Goal: Information Seeking & Learning: Learn about a topic

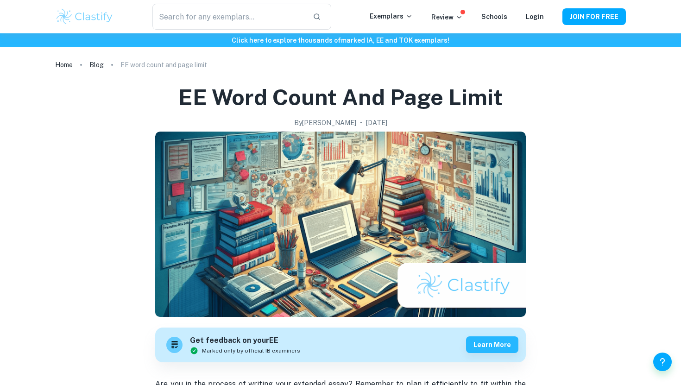
scroll to position [560, 0]
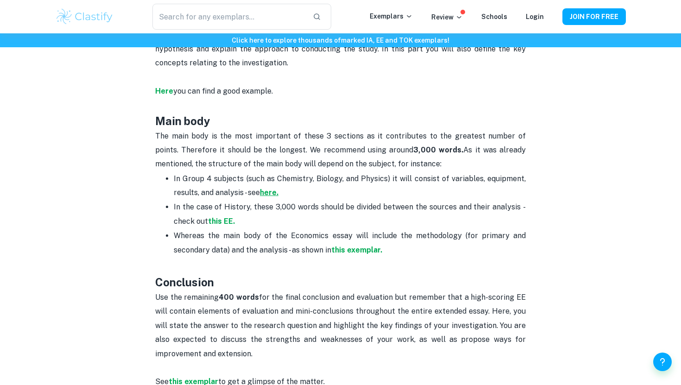
click at [273, 188] on strong "here." at bounding box center [269, 192] width 19 height 9
click at [215, 217] on strong "this EE." at bounding box center [221, 221] width 27 height 9
click at [346, 246] on strong "this exemplar." at bounding box center [356, 250] width 51 height 9
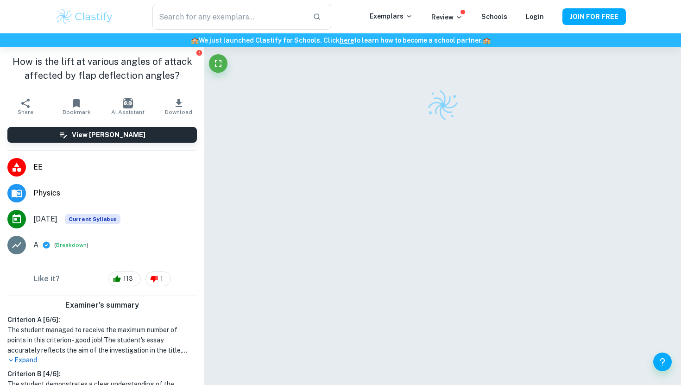
scroll to position [7, 0]
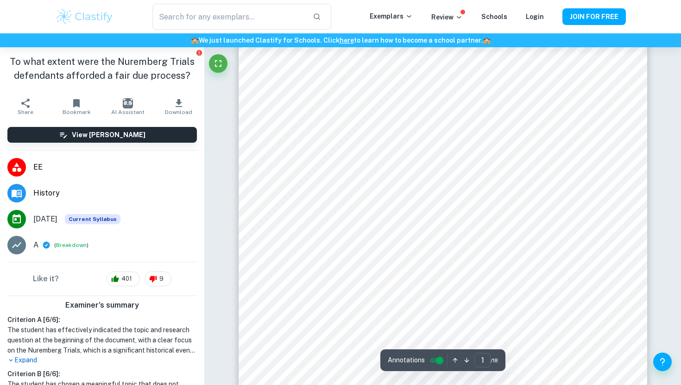
scroll to position [194, 0]
